Goal: Task Accomplishment & Management: Use online tool/utility

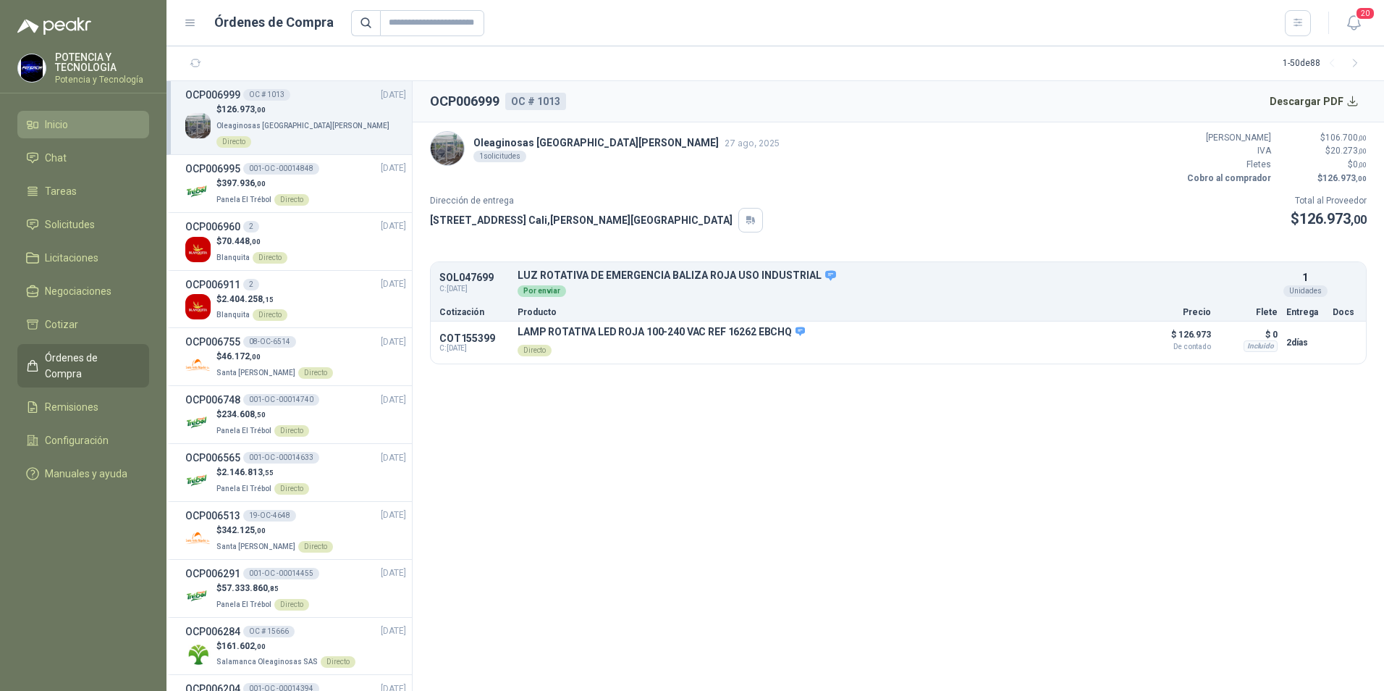
click at [65, 128] on span "Inicio" at bounding box center [56, 125] width 23 height 16
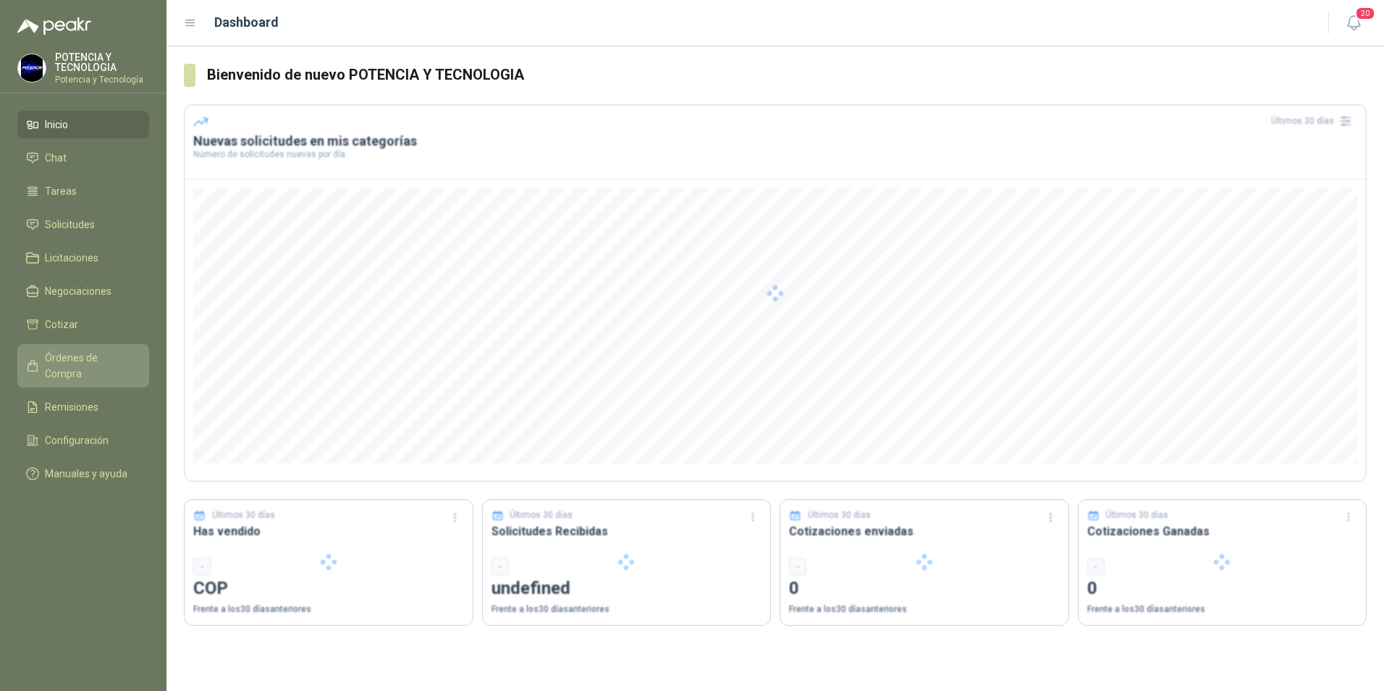
click at [83, 355] on span "Órdenes de Compra" at bounding box center [90, 366] width 91 height 32
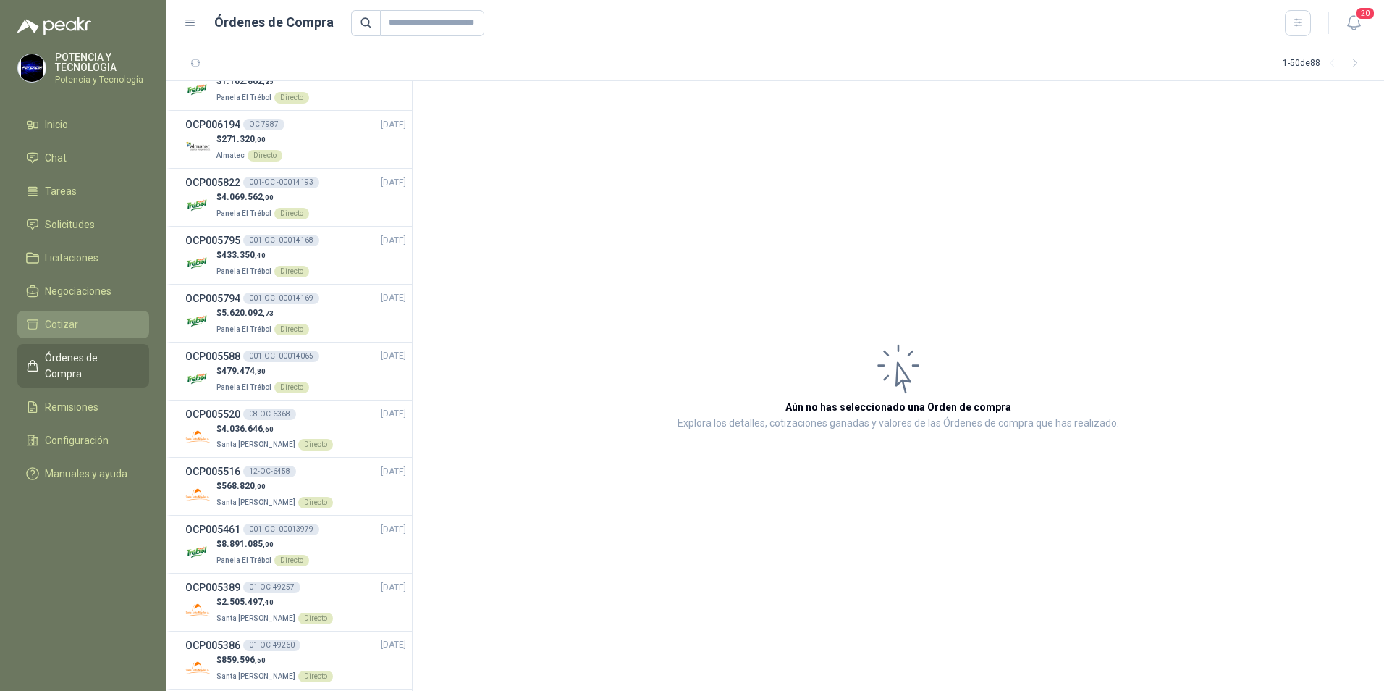
scroll to position [652, 0]
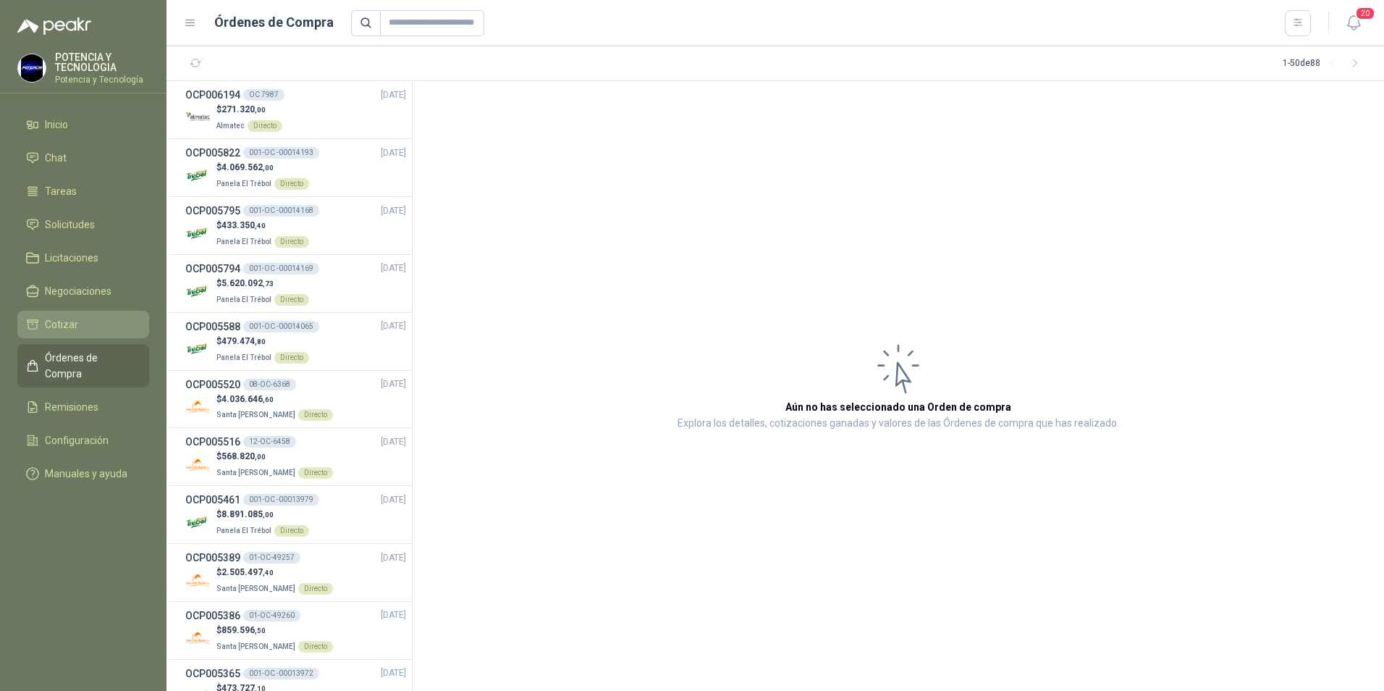
click at [112, 327] on li "Cotizar" at bounding box center [83, 324] width 114 height 16
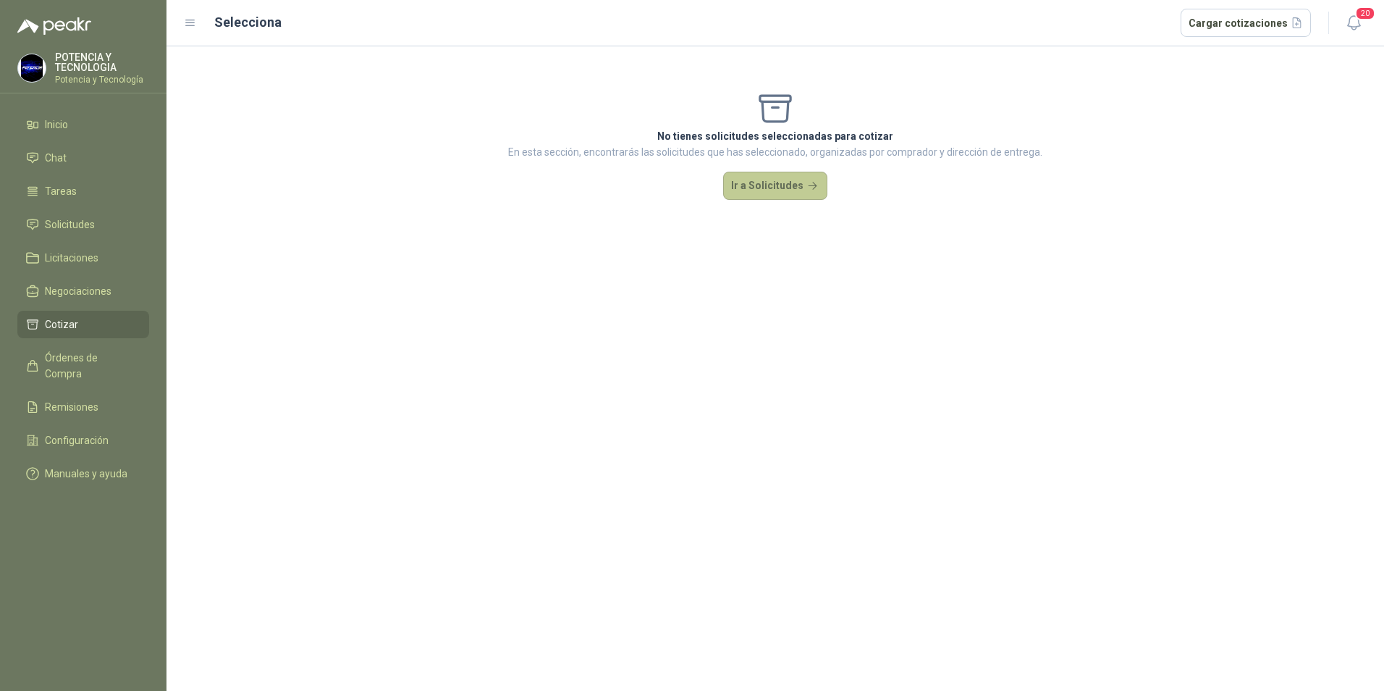
click at [765, 182] on button "Ir a Solicitudes" at bounding box center [775, 186] width 104 height 29
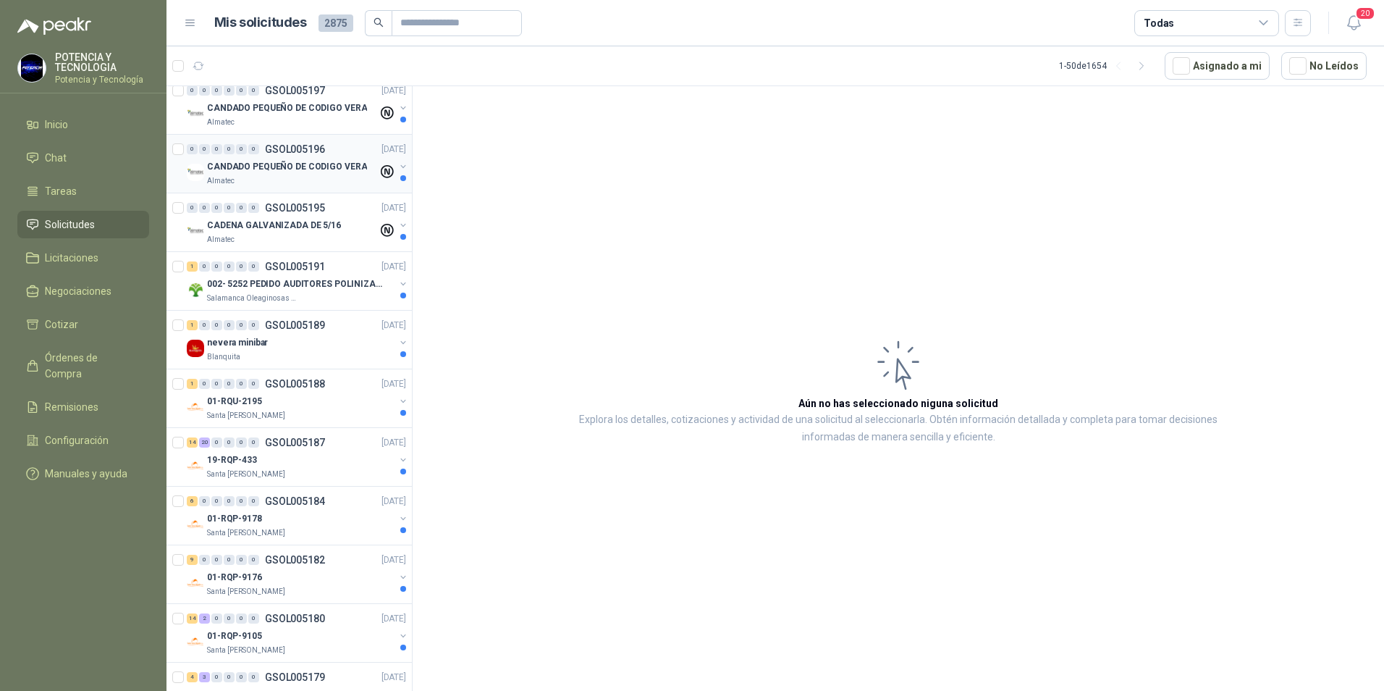
scroll to position [145, 0]
click at [298, 294] on div "Salamanca Oleaginosas SAS" at bounding box center [301, 296] width 188 height 12
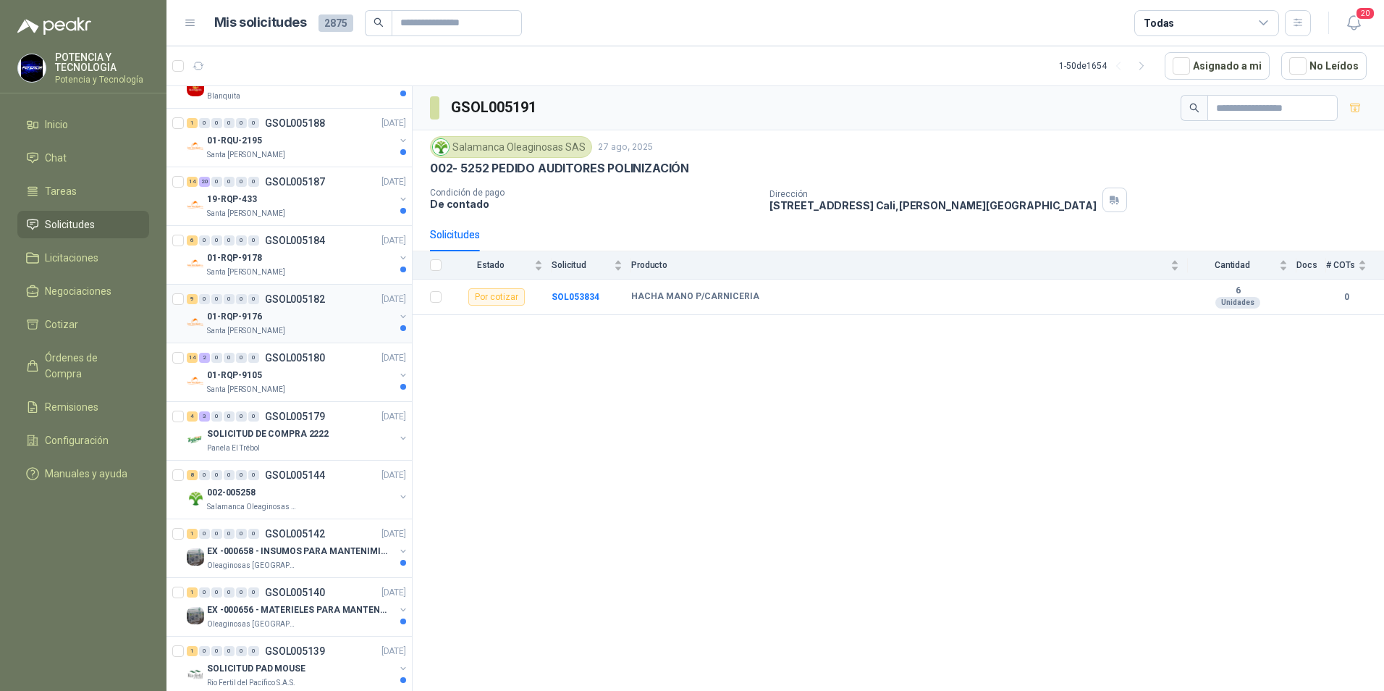
scroll to position [434, 0]
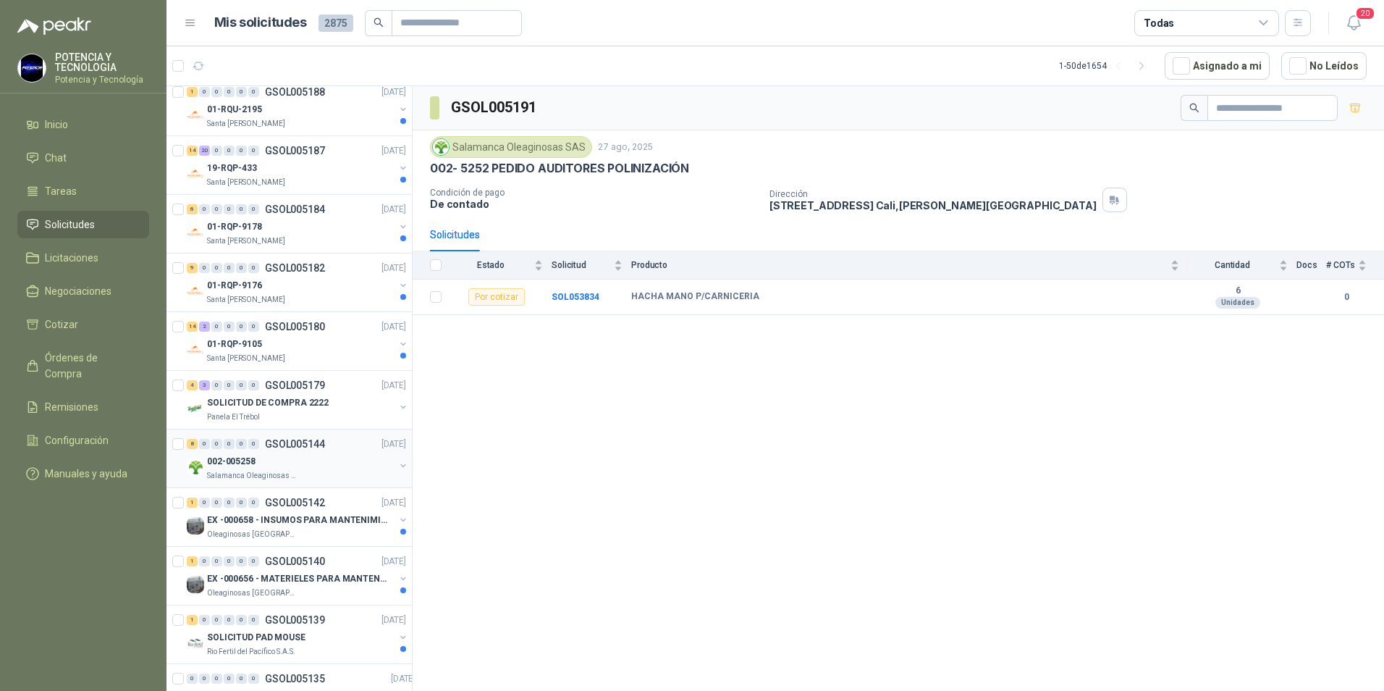
click at [318, 447] on p "GSOL005144" at bounding box center [295, 444] width 60 height 10
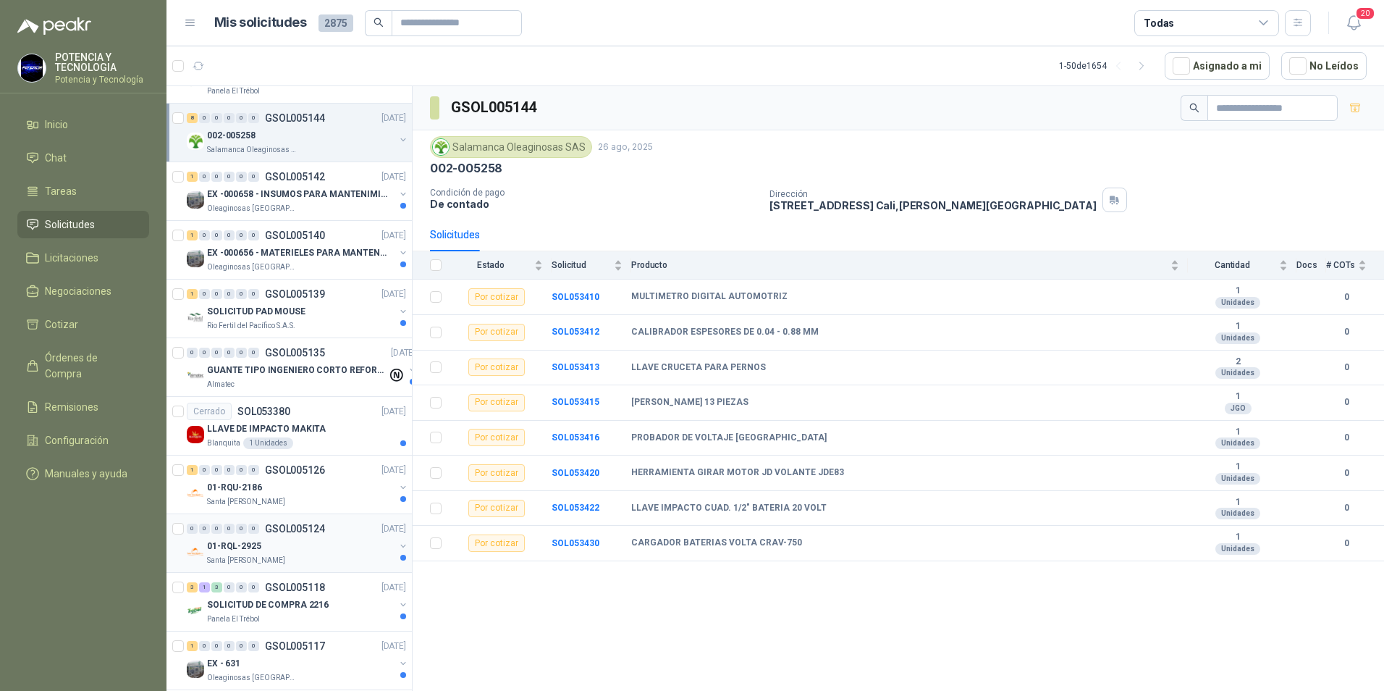
scroll to position [796, 0]
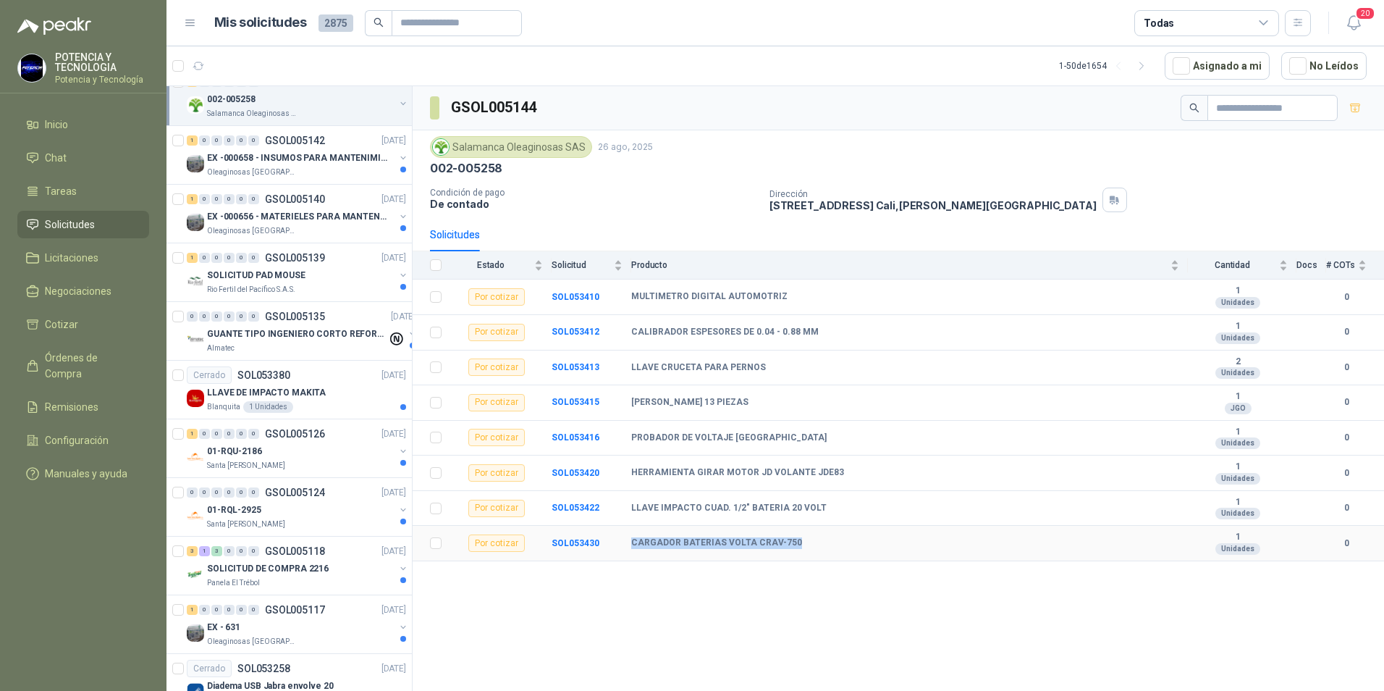
drag, startPoint x: 803, startPoint y: 552, endPoint x: 625, endPoint y: 527, distance: 179.9
click at [625, 527] on tr "Por cotizar SOL053430 CARGADOR BATERIAS VOLTA CRAV-750 1 Unidades 0" at bounding box center [899, 543] width 972 height 35
copy tr "CARGADOR BATERIAS VOLTA CRAV-750"
drag, startPoint x: 627, startPoint y: 503, endPoint x: 893, endPoint y: 502, distance: 265.7
click at [893, 502] on tr "Por cotizar SOL053422 LLAVE IMPACTO CUAD. 1/2" BATERIA 20 VOLT 1 Unidades 0" at bounding box center [899, 508] width 972 height 35
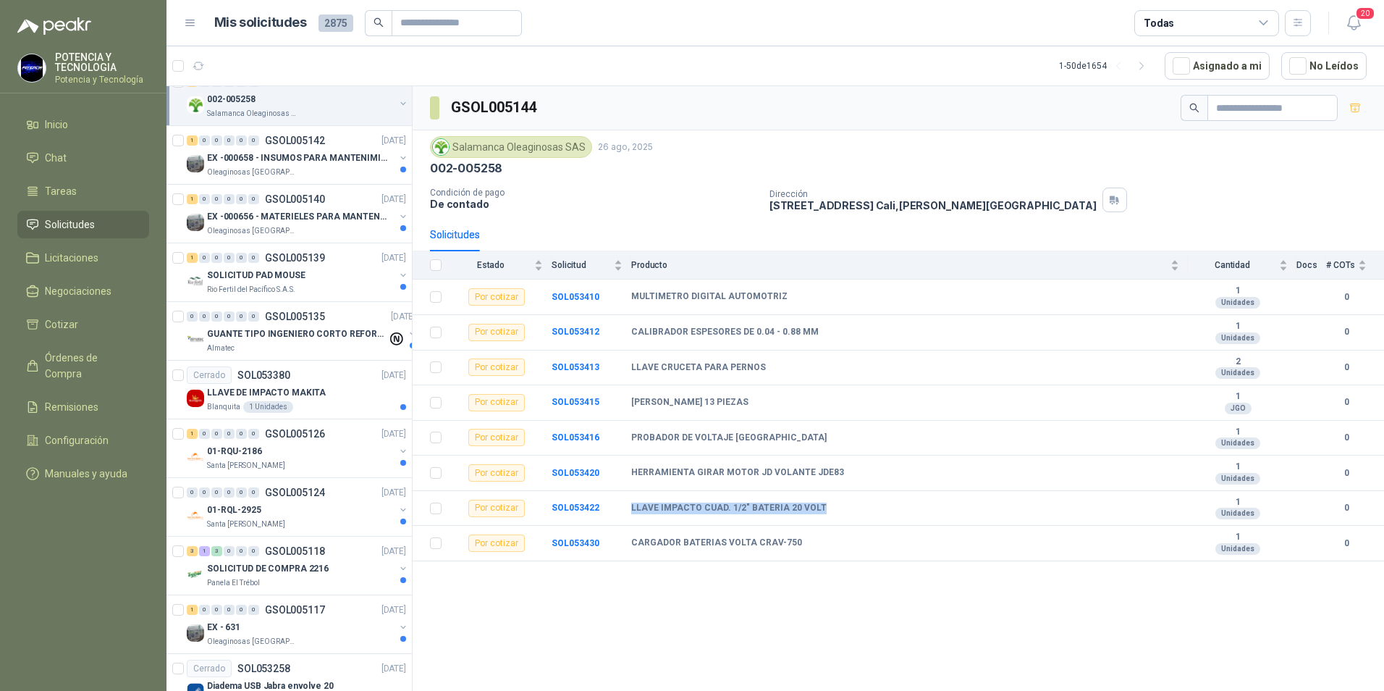
copy tr "LLAVE IMPACTO CUAD. 1/2" BATERIA 20 VOLT"
drag, startPoint x: 450, startPoint y: 508, endPoint x: 495, endPoint y: 508, distance: 44.9
click at [452, 508] on tr "Por cotizar SOL053422 LLAVE IMPACTO CUAD. 1/2" BATERIA 20 VOLT 1 Unidades 0" at bounding box center [899, 508] width 972 height 35
click at [495, 508] on div "Por cotizar" at bounding box center [496, 508] width 56 height 17
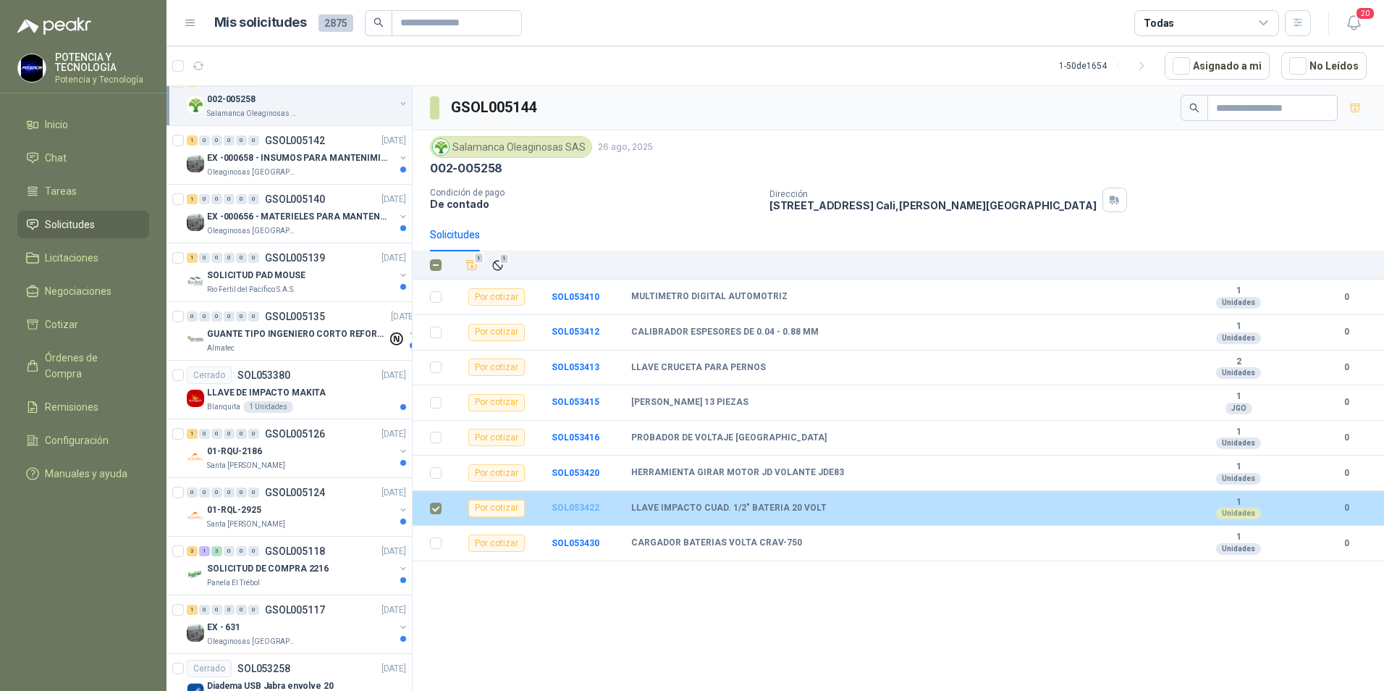
click at [584, 509] on b "SOL053422" at bounding box center [576, 507] width 48 height 10
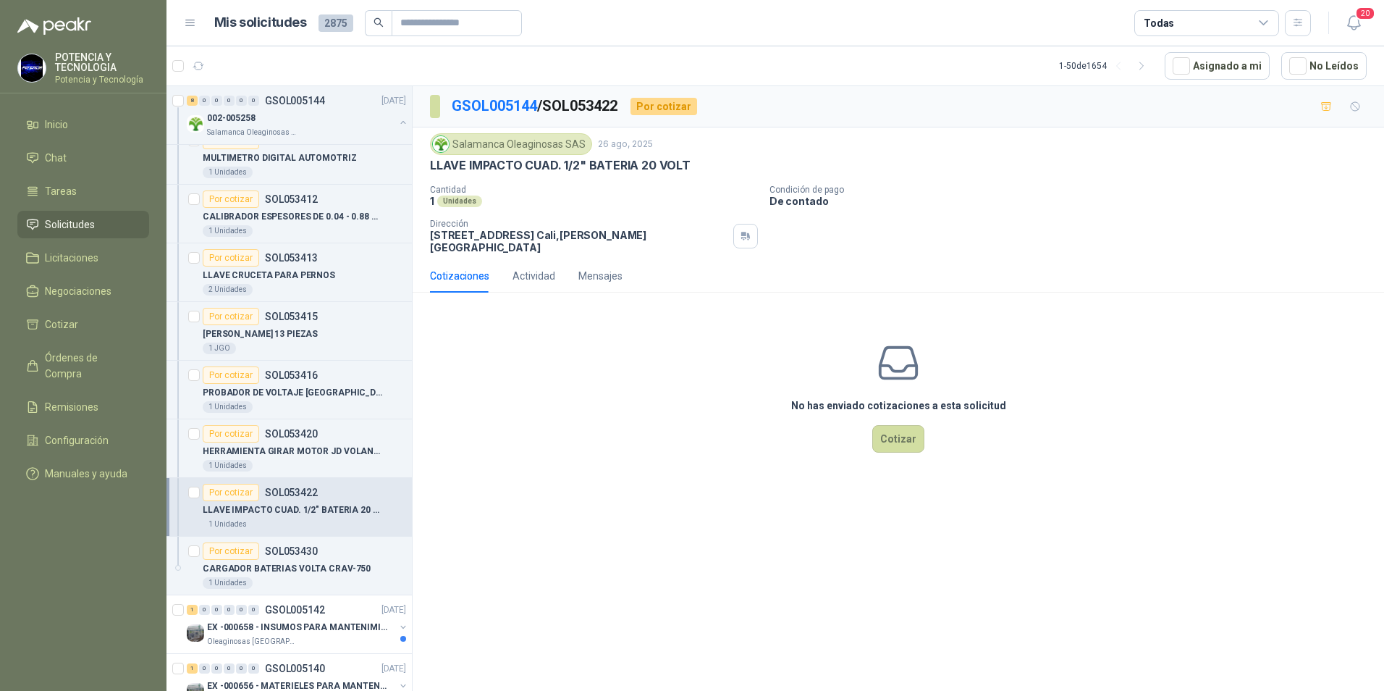
click at [893, 443] on div "No has enviado cotizaciones a esta solicitud Cotizar" at bounding box center [899, 396] width 972 height 185
click at [880, 431] on button "Cotizar" at bounding box center [898, 439] width 52 height 28
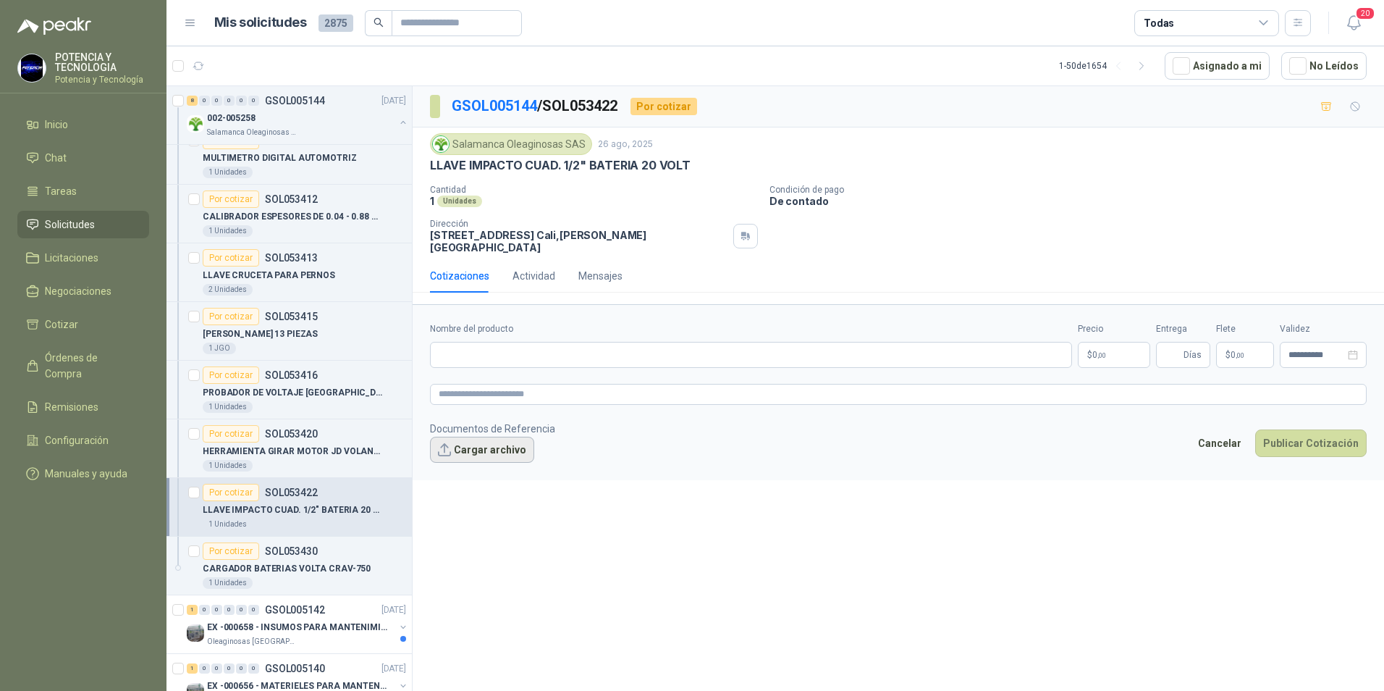
click at [497, 450] on button "Cargar archivo" at bounding box center [482, 450] width 104 height 26
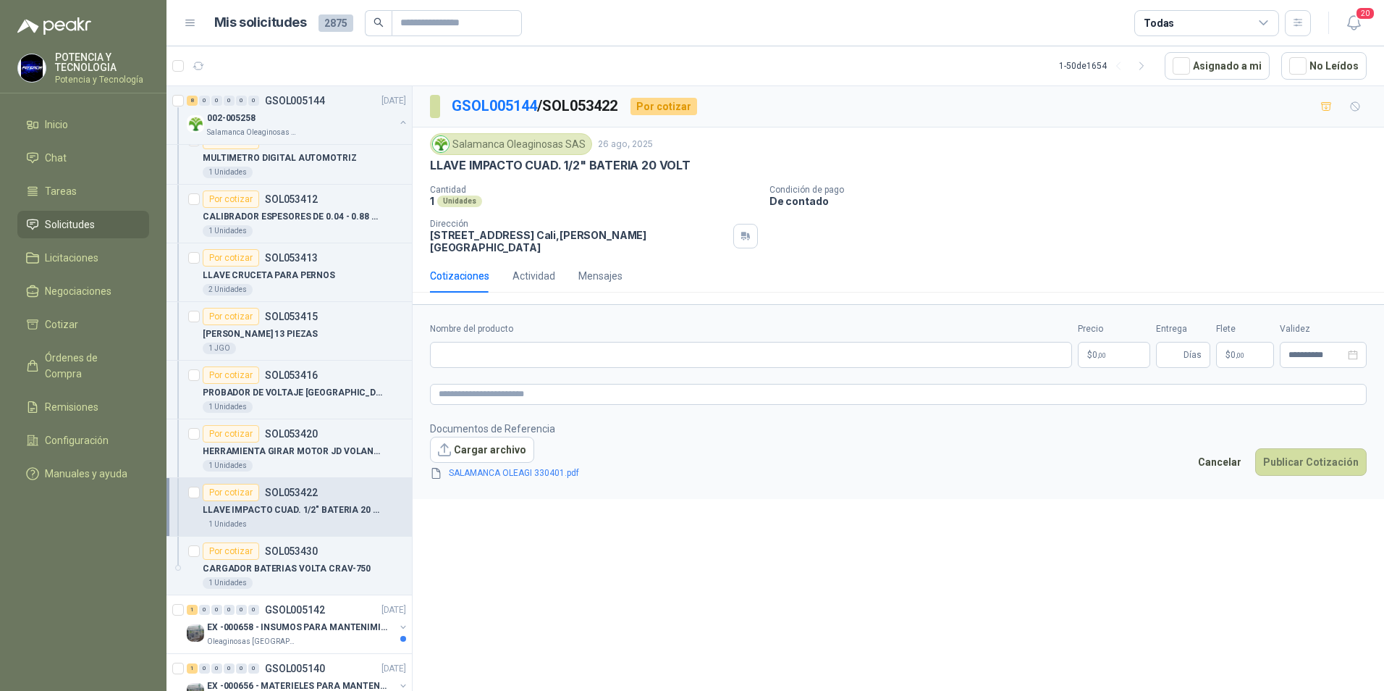
click at [1113, 347] on p "$ 0 ,00" at bounding box center [1114, 355] width 72 height 26
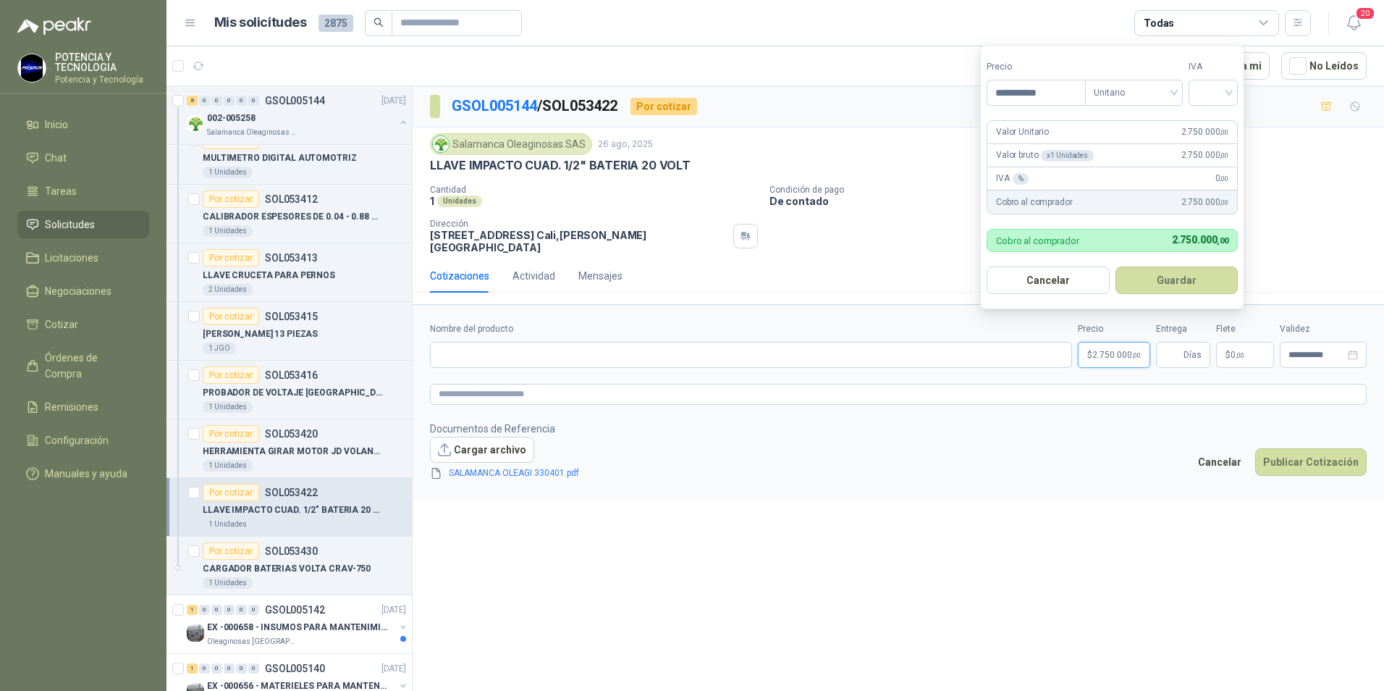
type input "**********"
click at [1221, 76] on div "IVA" at bounding box center [1213, 83] width 49 height 46
click at [1208, 114] on div "19%" at bounding box center [1217, 122] width 44 height 23
click at [1189, 287] on button "Guardar" at bounding box center [1179, 280] width 125 height 28
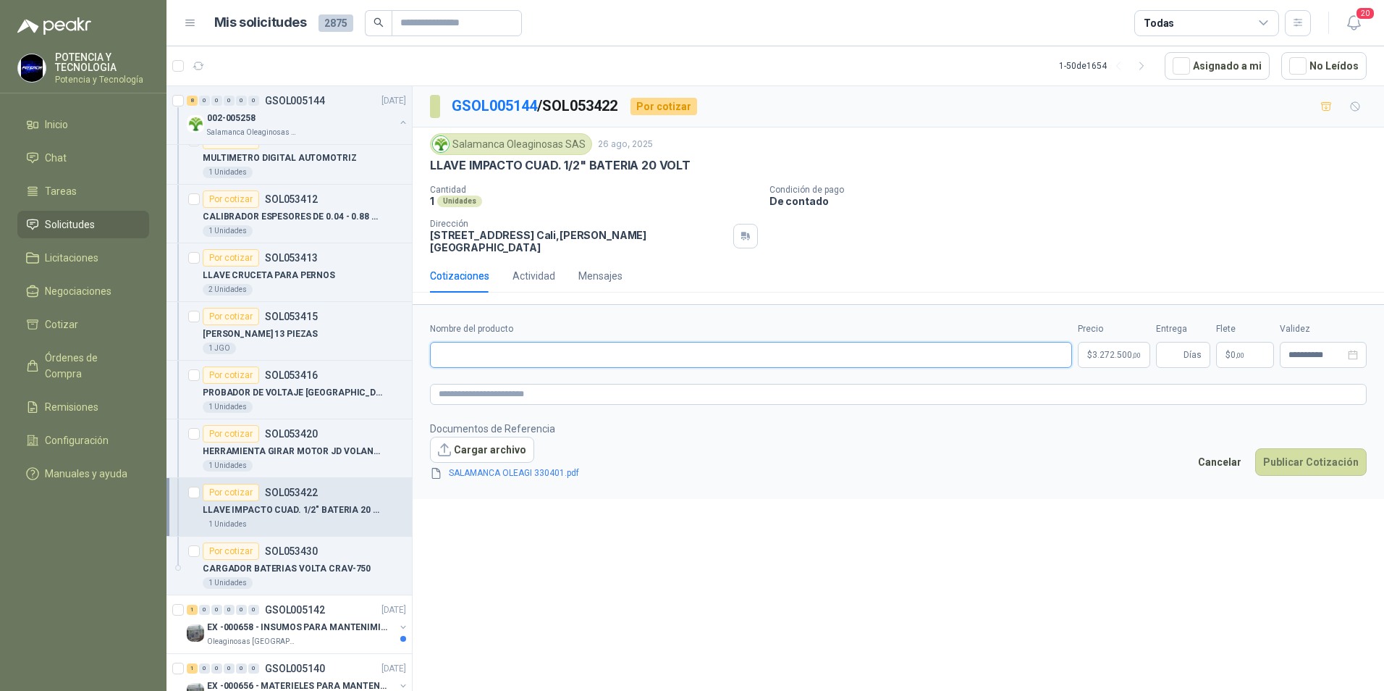
click at [607, 358] on input "Nombre del producto" at bounding box center [751, 355] width 642 height 26
paste input "********"
type input "********"
paste input "**********"
click at [831, 353] on input "**********" at bounding box center [751, 355] width 642 height 26
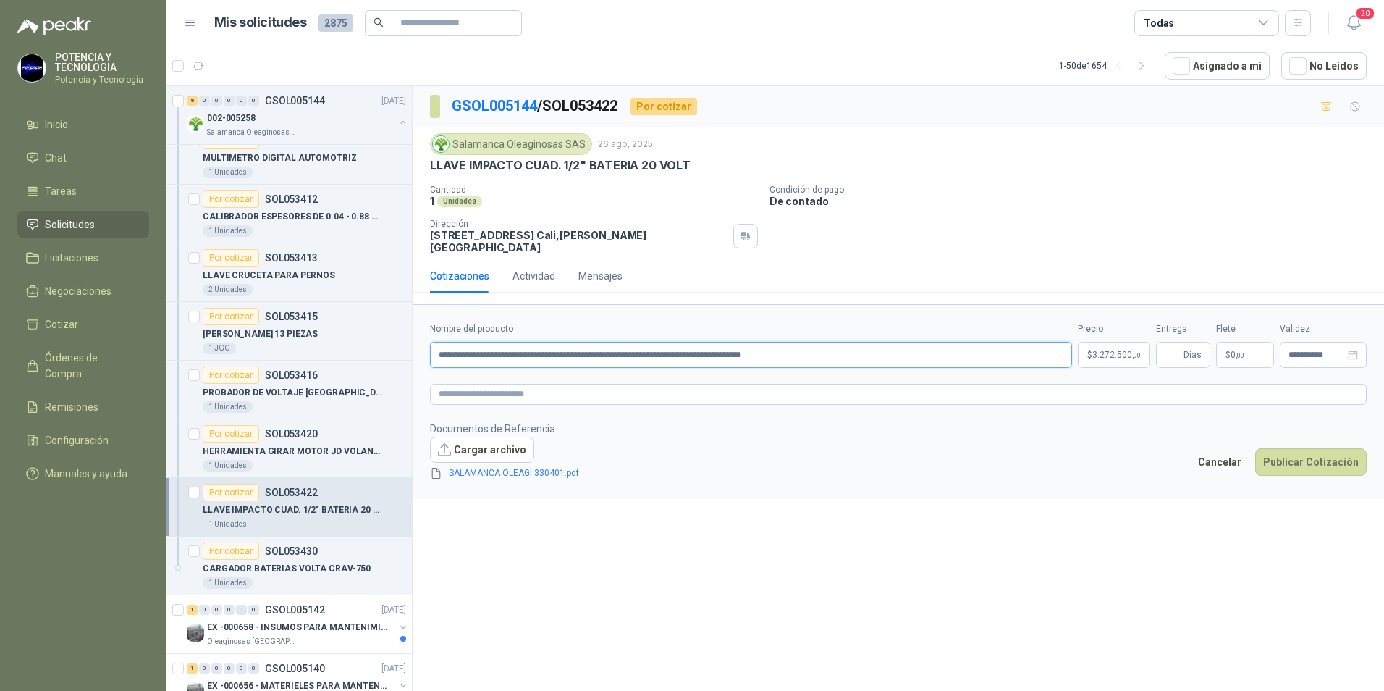
drag, startPoint x: 847, startPoint y: 349, endPoint x: -3, endPoint y: 324, distance: 850.4
click at [0, 324] on html "POTENCIA Y TECNOLOGIA Potencia y Tecnología Inicio Chat Tareas Solicitudes Lici…" at bounding box center [692, 345] width 1384 height 691
type input "**********"
click at [487, 384] on textarea at bounding box center [898, 394] width 937 height 21
paste textarea "**********"
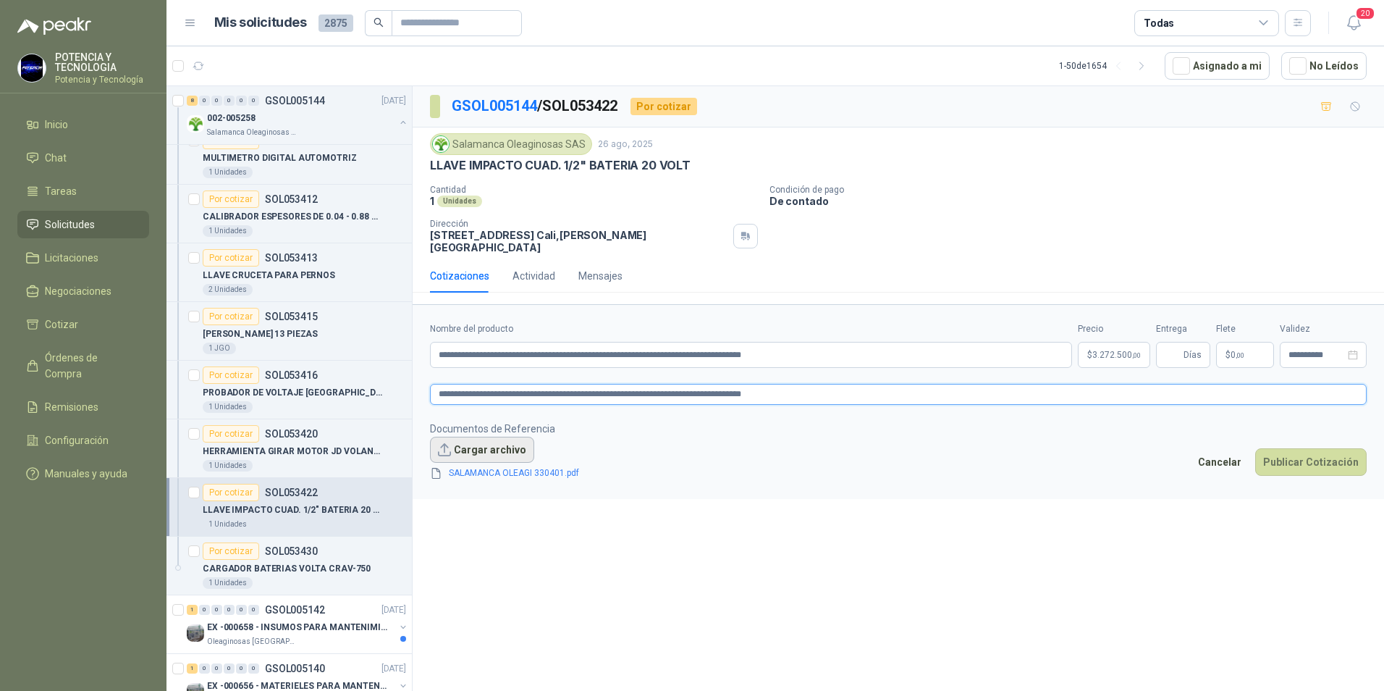
type textarea "**********"
click at [506, 437] on button "Cargar archivo" at bounding box center [482, 450] width 104 height 26
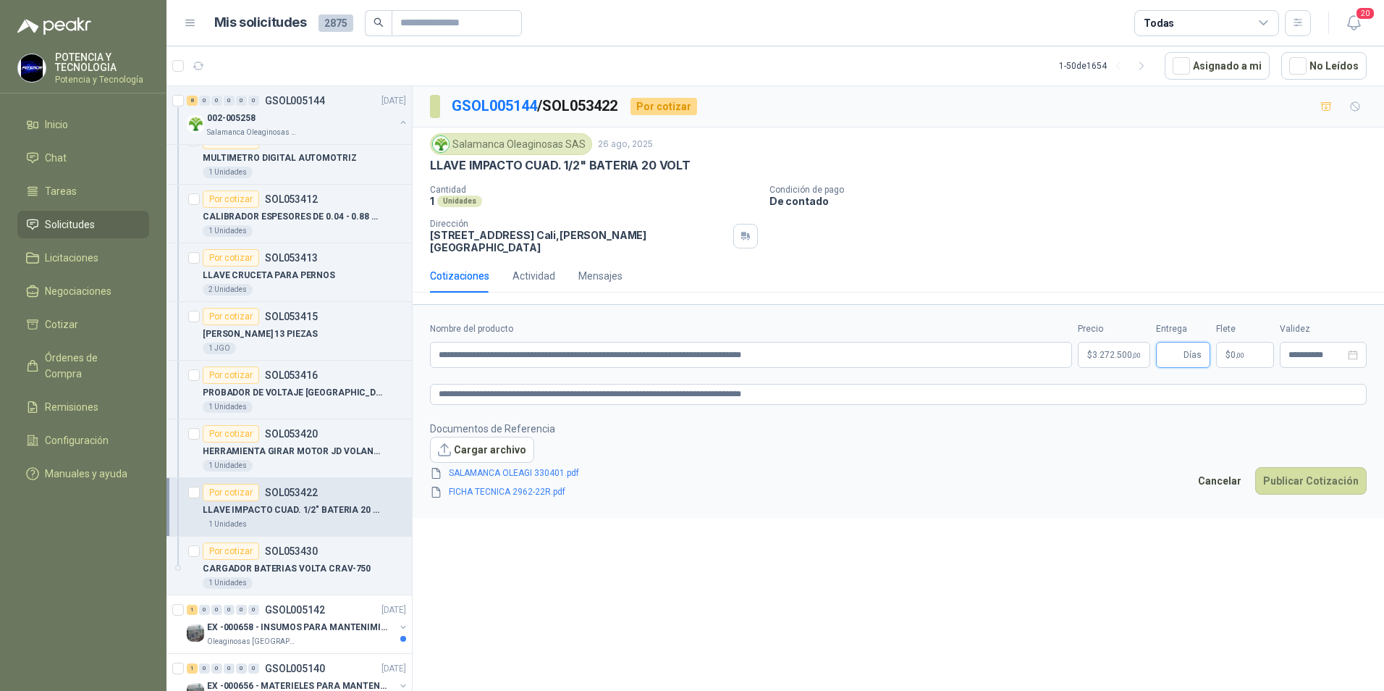
click at [1181, 350] on input "Entrega" at bounding box center [1173, 354] width 16 height 25
type input "*"
click at [626, 425] on footer "Documentos de Referencia Cargar archivo SALAMANCA OLEAGI 330401.pdf FICHA TECNI…" at bounding box center [898, 461] width 937 height 80
click at [1334, 467] on button "Publicar Cotización" at bounding box center [1310, 481] width 111 height 28
